Goal: Information Seeking & Learning: Find specific fact

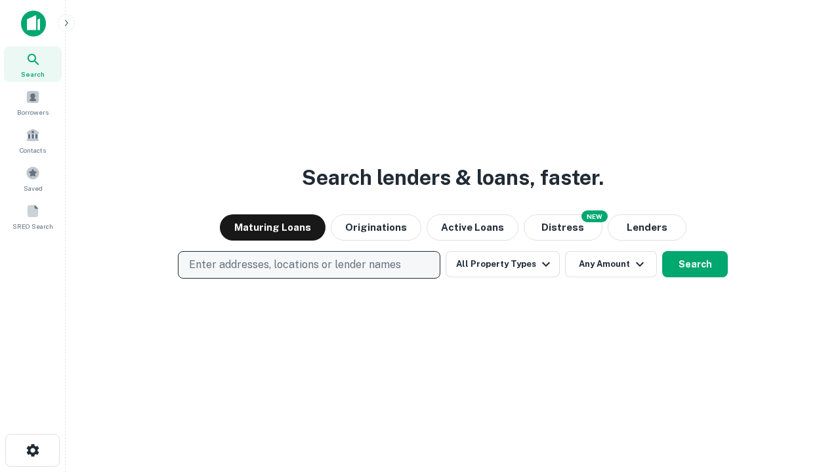
click at [308, 265] on p "Enter addresses, locations or lender names" at bounding box center [295, 265] width 212 height 16
type input "**********"
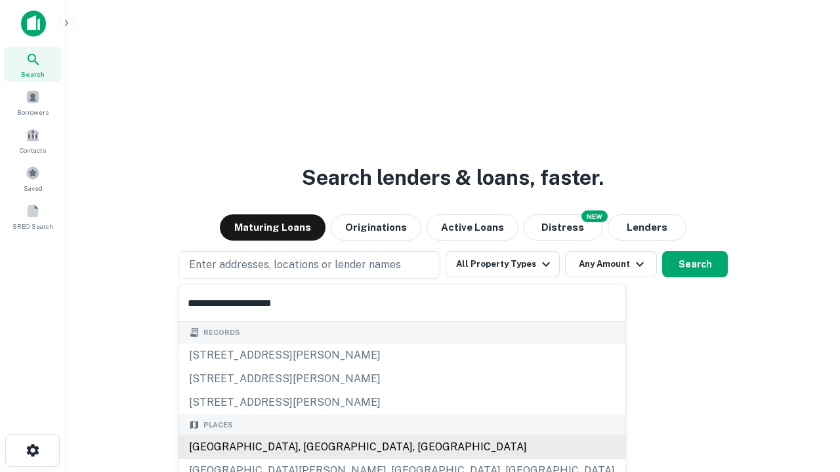
click at [314, 447] on div "[GEOGRAPHIC_DATA], [GEOGRAPHIC_DATA], [GEOGRAPHIC_DATA]" at bounding box center [401, 448] width 447 height 24
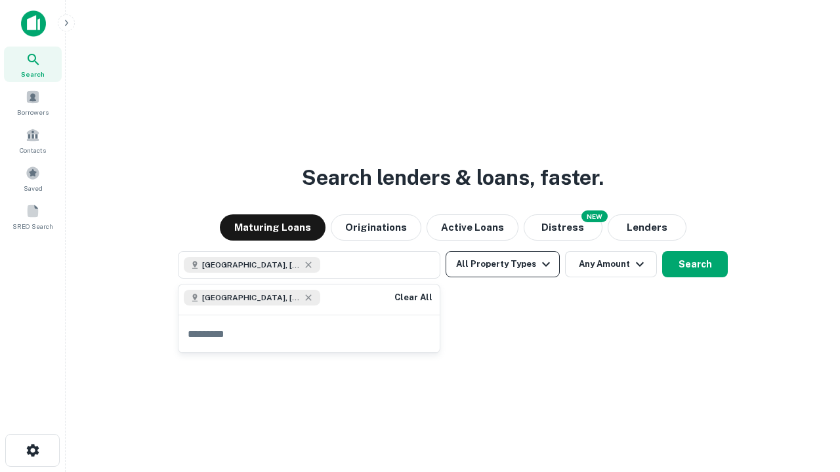
click at [502, 264] on button "All Property Types" at bounding box center [502, 264] width 114 height 26
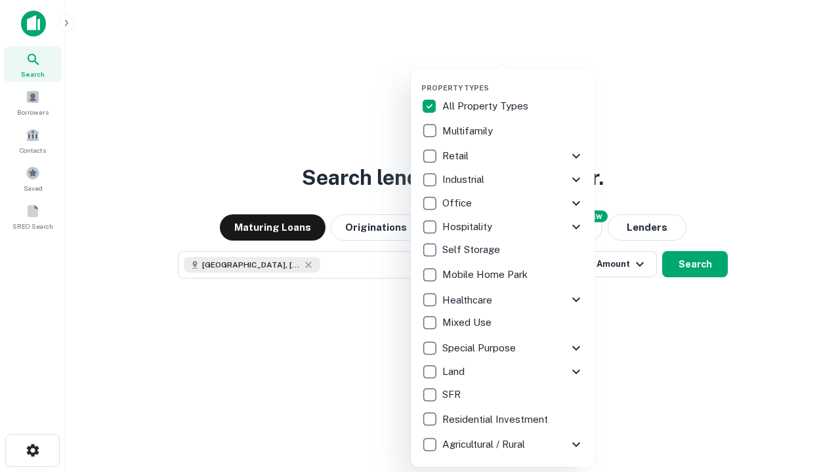
click at [513, 79] on button "button" at bounding box center [513, 79] width 184 height 1
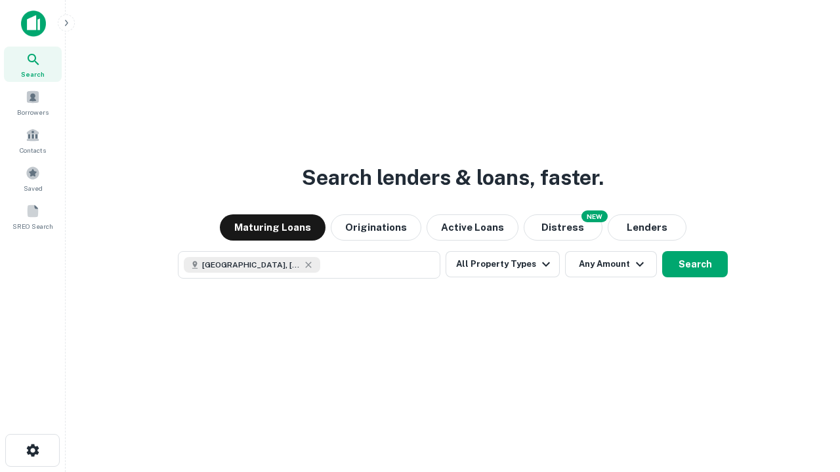
scroll to position [21, 0]
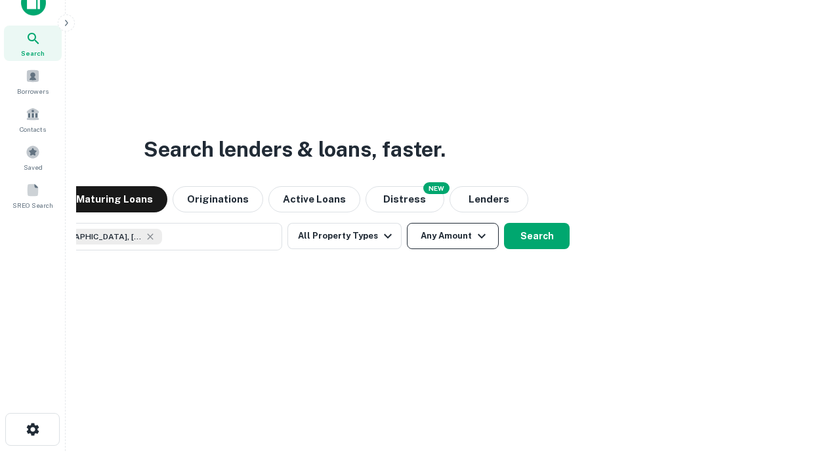
click at [407, 223] on button "Any Amount" at bounding box center [453, 236] width 92 height 26
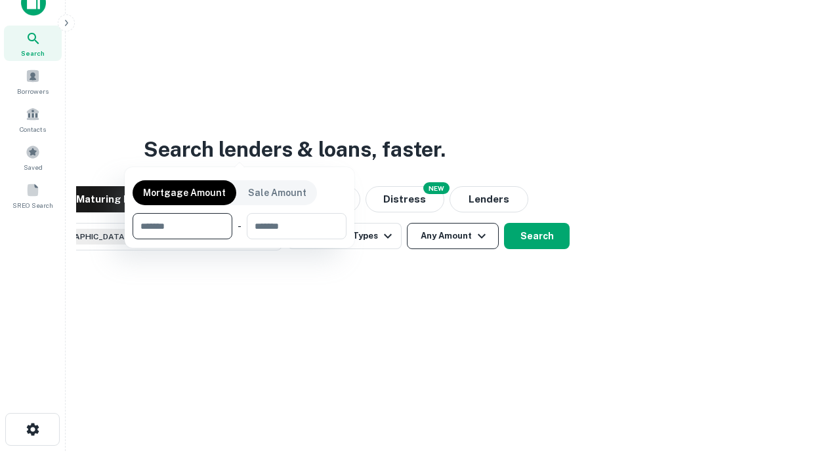
scroll to position [94, 371]
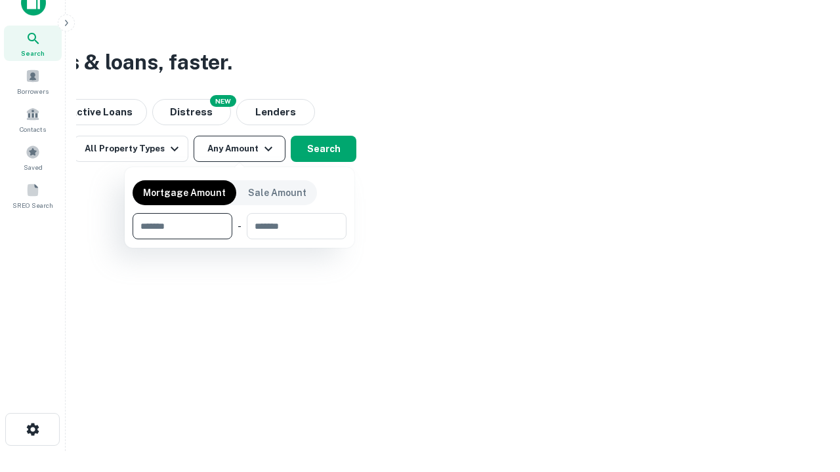
type input "*******"
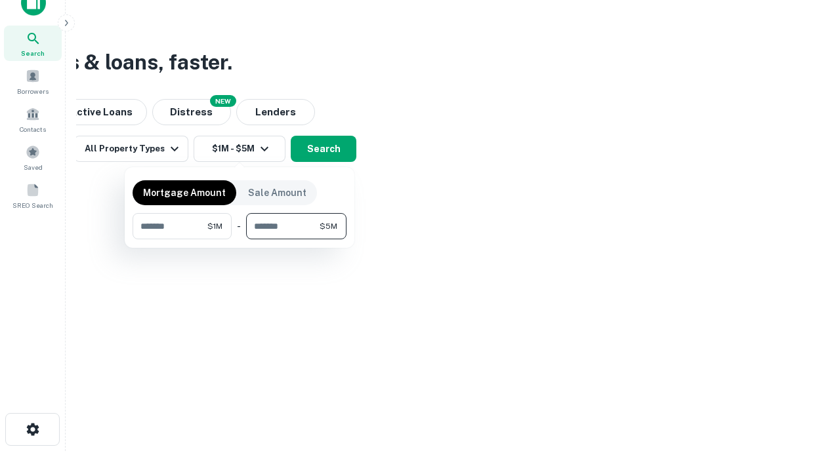
type input "*******"
click at [239, 239] on button "button" at bounding box center [239, 239] width 214 height 1
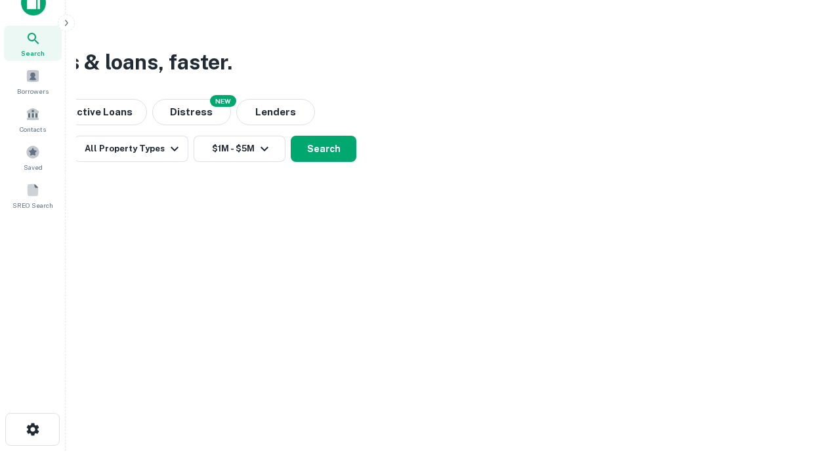
scroll to position [21, 0]
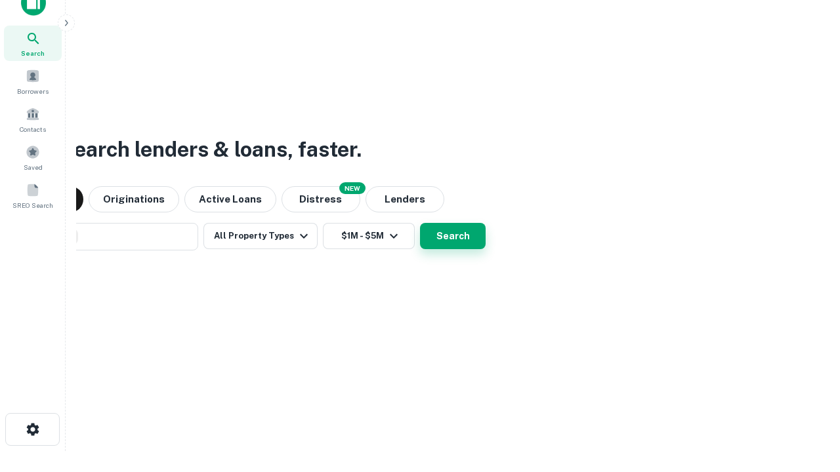
click at [420, 223] on button "Search" at bounding box center [453, 236] width 66 height 26
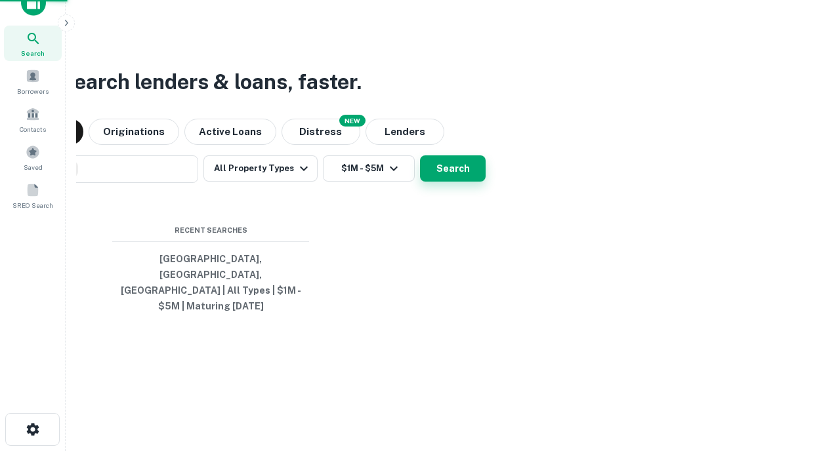
scroll to position [43, 371]
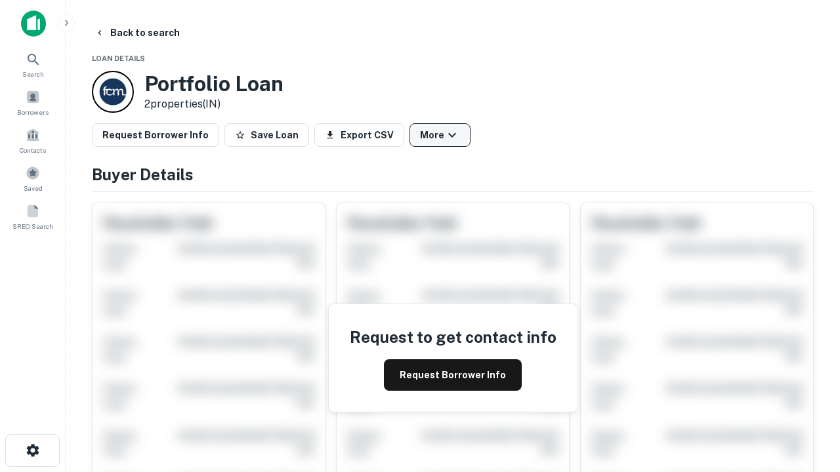
click at [439, 135] on button "More" at bounding box center [439, 135] width 61 height 24
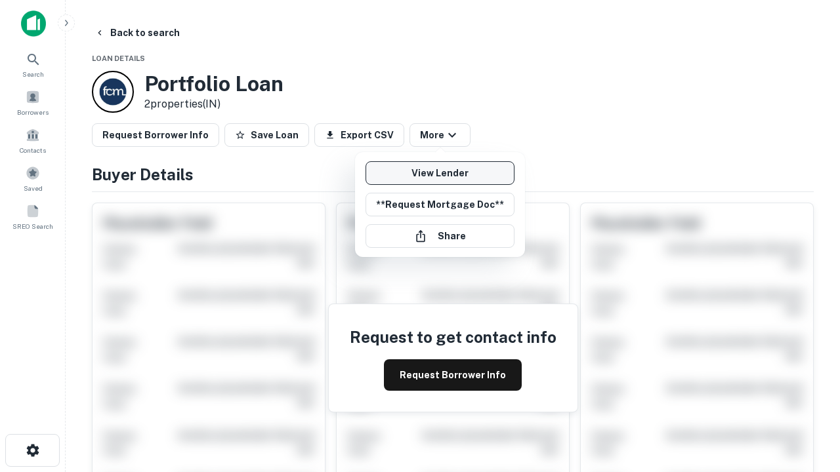
click at [439, 173] on link "View Lender" at bounding box center [439, 173] width 149 height 24
